Goal: Information Seeking & Learning: Learn about a topic

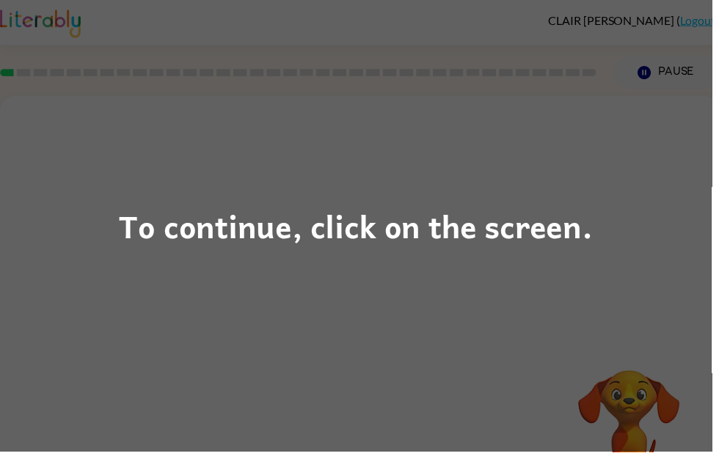
click at [443, 226] on div "To continue, click on the screen." at bounding box center [359, 228] width 478 height 50
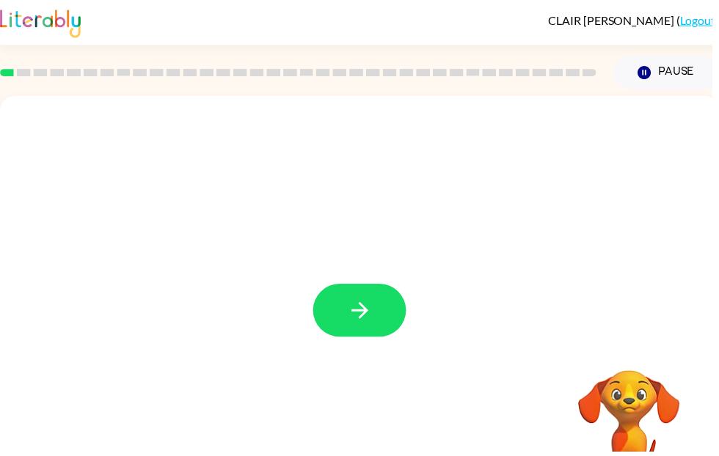
click at [343, 310] on button "button" at bounding box center [363, 314] width 94 height 54
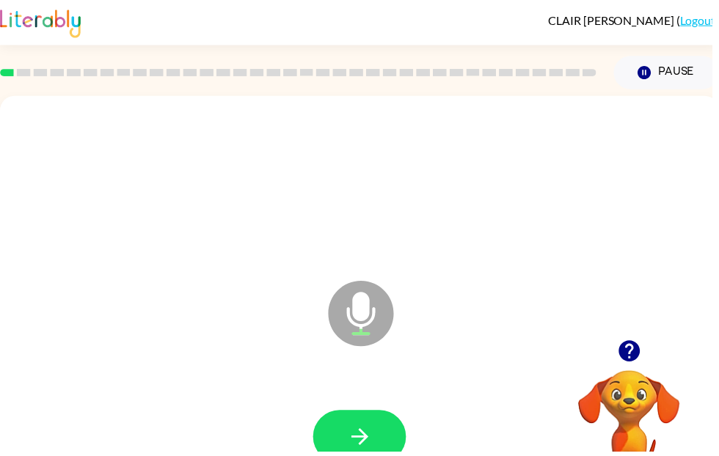
click at [396, 420] on button "button" at bounding box center [363, 441] width 94 height 54
click at [391, 430] on button "button" at bounding box center [363, 441] width 94 height 54
click at [379, 424] on button "button" at bounding box center [363, 441] width 94 height 54
click at [387, 420] on button "button" at bounding box center [363, 441] width 94 height 54
click at [389, 426] on button "button" at bounding box center [363, 441] width 94 height 54
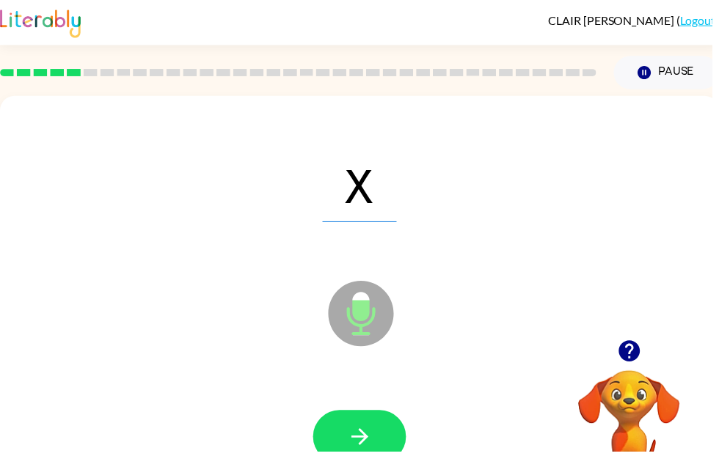
click at [367, 420] on button "button" at bounding box center [363, 441] width 94 height 54
click at [384, 419] on button "button" at bounding box center [363, 441] width 94 height 54
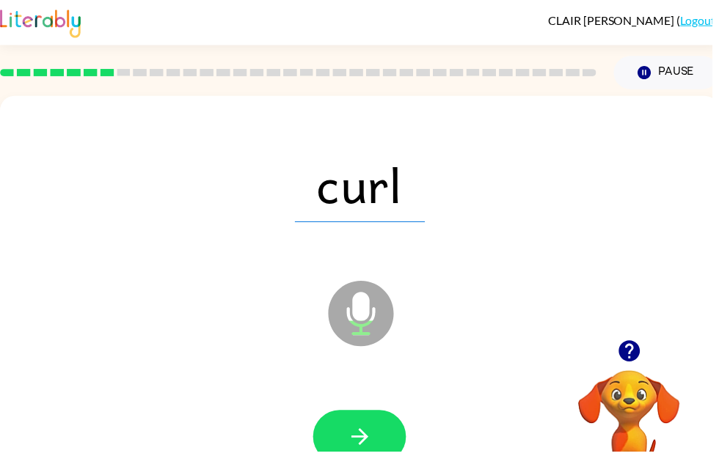
click at [389, 413] on div at bounding box center [363, 441] width 697 height 120
click at [390, 436] on button "button" at bounding box center [363, 441] width 94 height 54
click at [376, 451] on button "button" at bounding box center [363, 441] width 94 height 54
click at [384, 417] on button "button" at bounding box center [363, 441] width 94 height 54
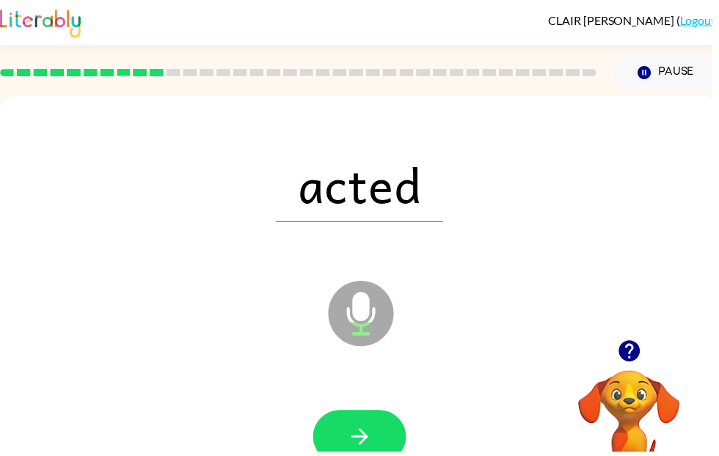
click at [390, 430] on button "button" at bounding box center [363, 441] width 94 height 54
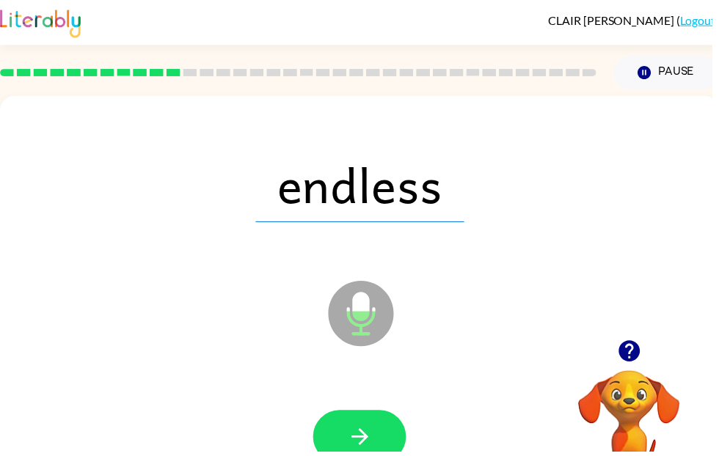
click at [390, 455] on button "button" at bounding box center [363, 441] width 94 height 54
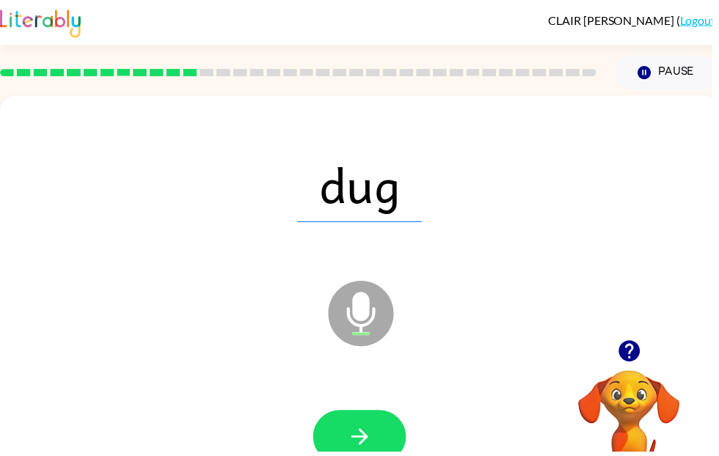
click at [381, 435] on button "button" at bounding box center [363, 441] width 94 height 54
click at [369, 409] on div at bounding box center [363, 441] width 697 height 120
click at [354, 439] on icon "button" at bounding box center [364, 441] width 26 height 26
click at [381, 422] on button "button" at bounding box center [363, 441] width 94 height 54
click at [403, 409] on div at bounding box center [363, 441] width 697 height 120
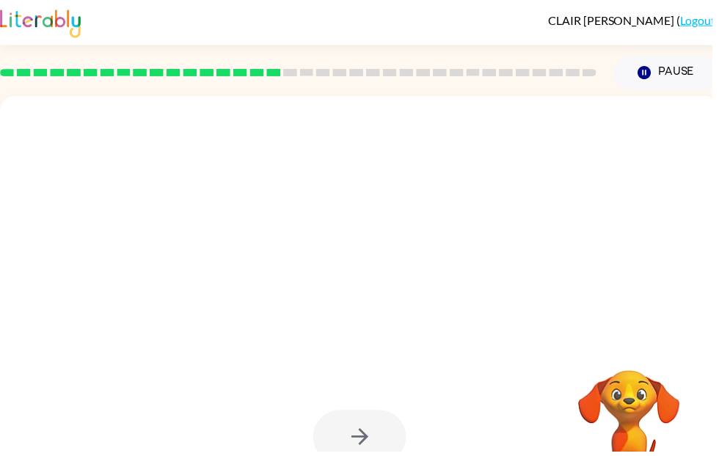
click at [392, 431] on div at bounding box center [363, 441] width 94 height 54
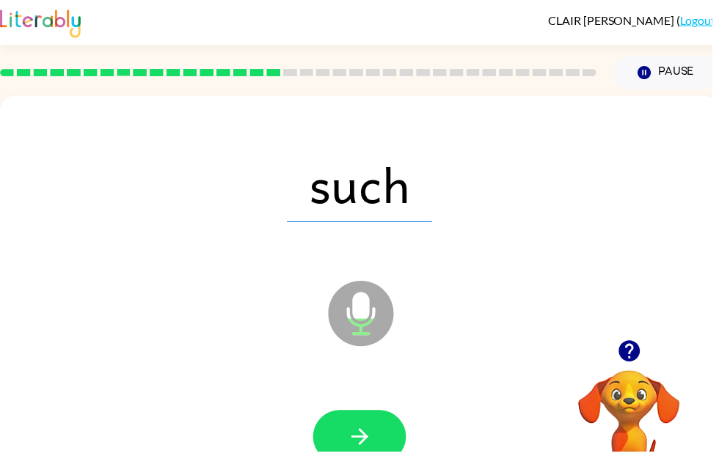
click at [400, 433] on button "button" at bounding box center [363, 441] width 94 height 54
click at [387, 428] on button "button" at bounding box center [363, 441] width 94 height 54
click at [380, 430] on button "button" at bounding box center [363, 441] width 94 height 54
click at [367, 422] on button "button" at bounding box center [363, 441] width 94 height 54
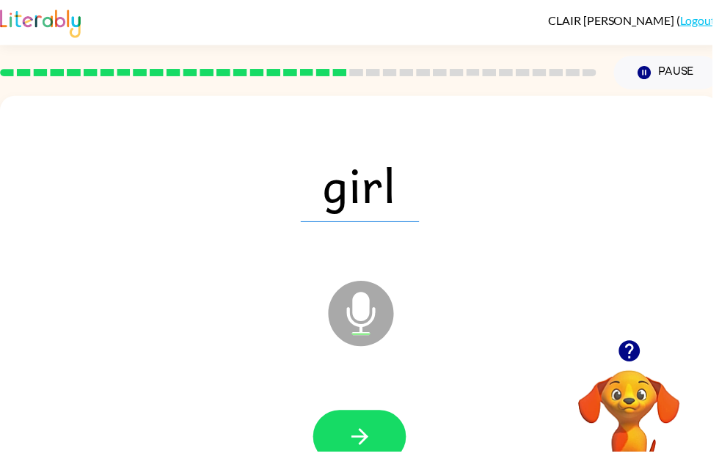
click at [374, 425] on button "button" at bounding box center [363, 441] width 94 height 54
click at [378, 420] on button "button" at bounding box center [363, 441] width 94 height 54
click at [376, 425] on button "button" at bounding box center [363, 441] width 94 height 54
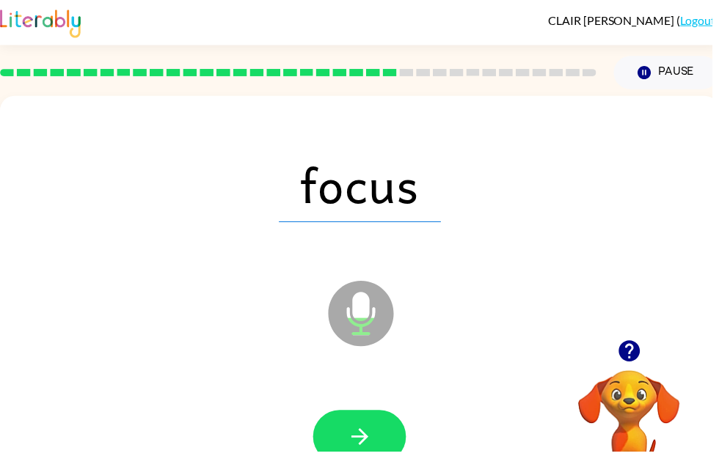
click at [373, 424] on button "button" at bounding box center [363, 441] width 94 height 54
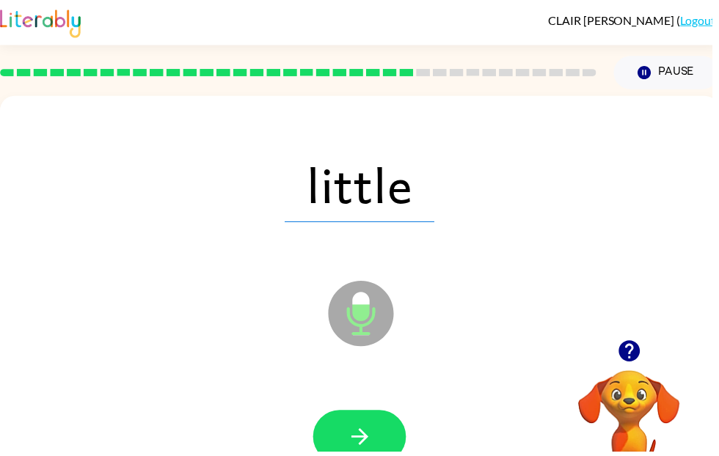
click at [384, 429] on button "button" at bounding box center [363, 441] width 94 height 54
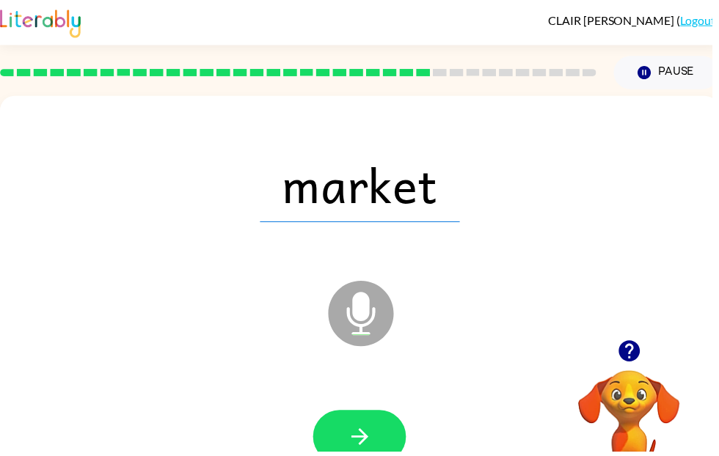
click at [378, 431] on button "button" at bounding box center [363, 441] width 94 height 54
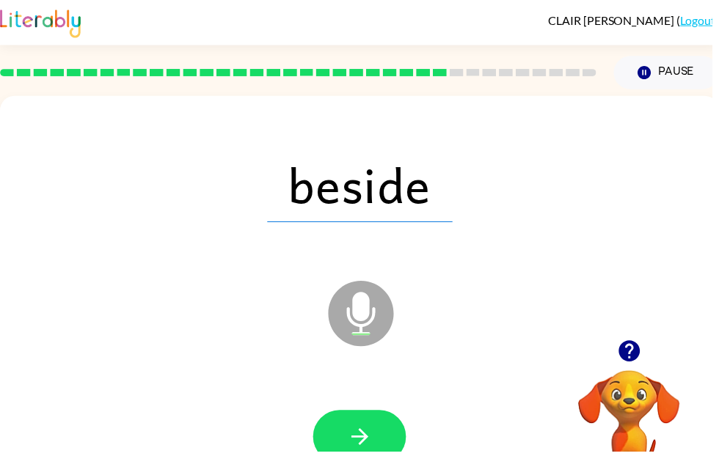
click at [387, 419] on button "button" at bounding box center [363, 441] width 94 height 54
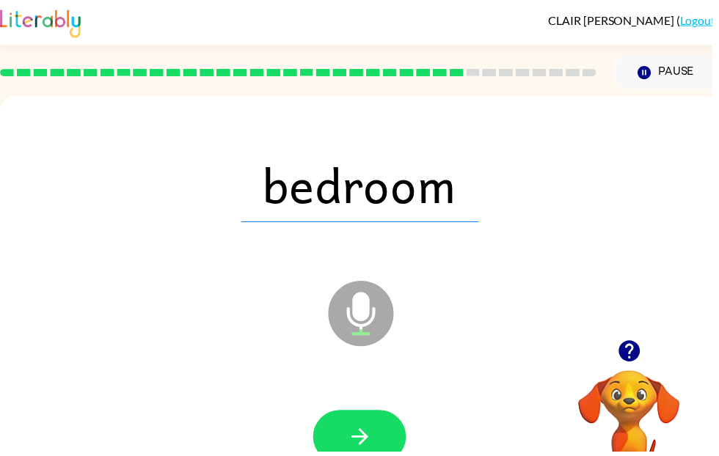
click at [373, 425] on button "button" at bounding box center [363, 441] width 94 height 54
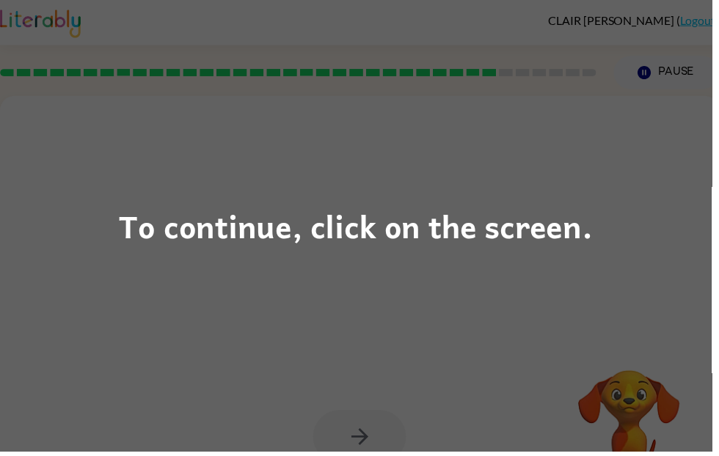
click at [444, 231] on div "To continue, click on the screen." at bounding box center [359, 228] width 478 height 50
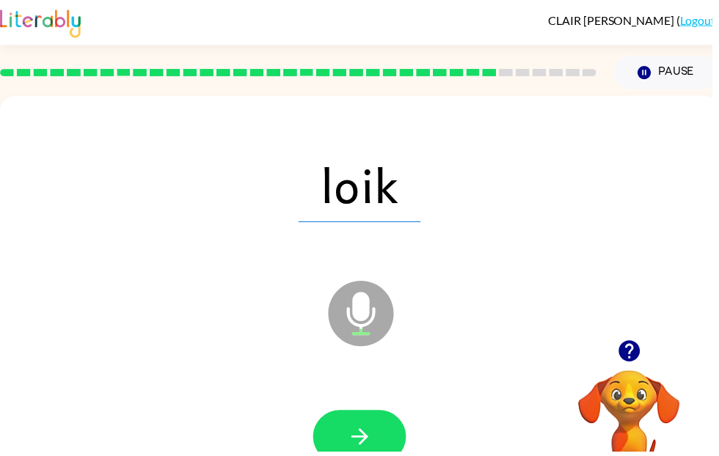
click at [378, 434] on button "button" at bounding box center [363, 441] width 94 height 54
click at [368, 422] on button "button" at bounding box center [363, 441] width 94 height 54
click at [370, 417] on button "button" at bounding box center [363, 441] width 94 height 54
click at [375, 424] on button "button" at bounding box center [363, 441] width 94 height 54
click at [388, 427] on button "button" at bounding box center [363, 441] width 94 height 54
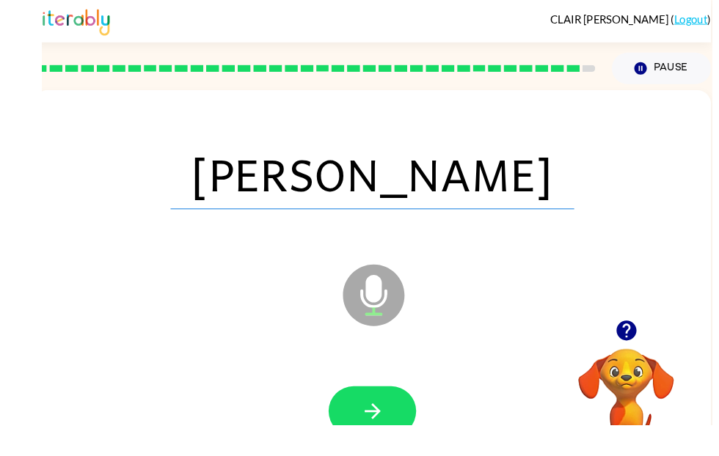
scroll to position [54, 0]
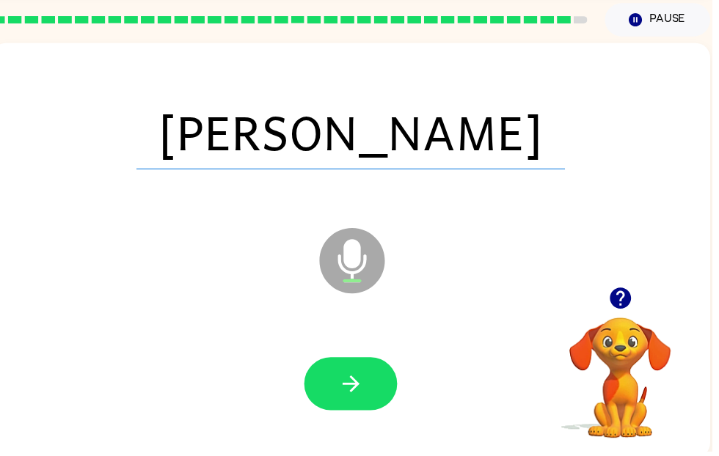
click at [379, 373] on button "button" at bounding box center [354, 388] width 94 height 54
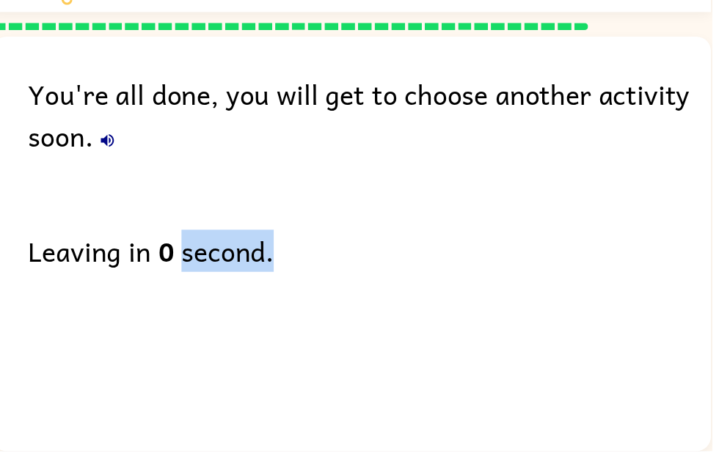
scroll to position [37, 0]
